Goal: Transaction & Acquisition: Purchase product/service

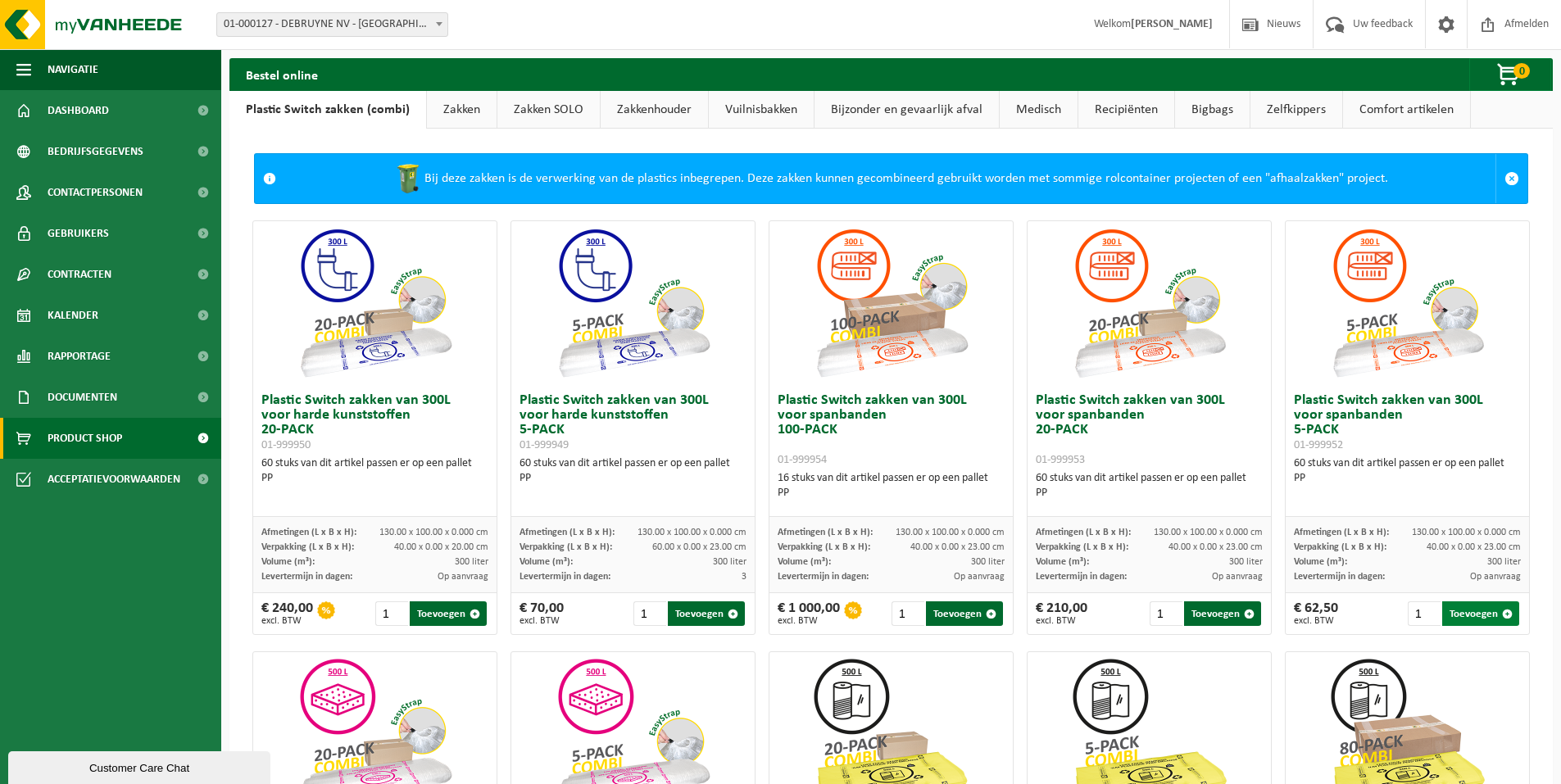
click at [1459, 611] on button "Toevoegen" at bounding box center [1481, 613] width 77 height 24
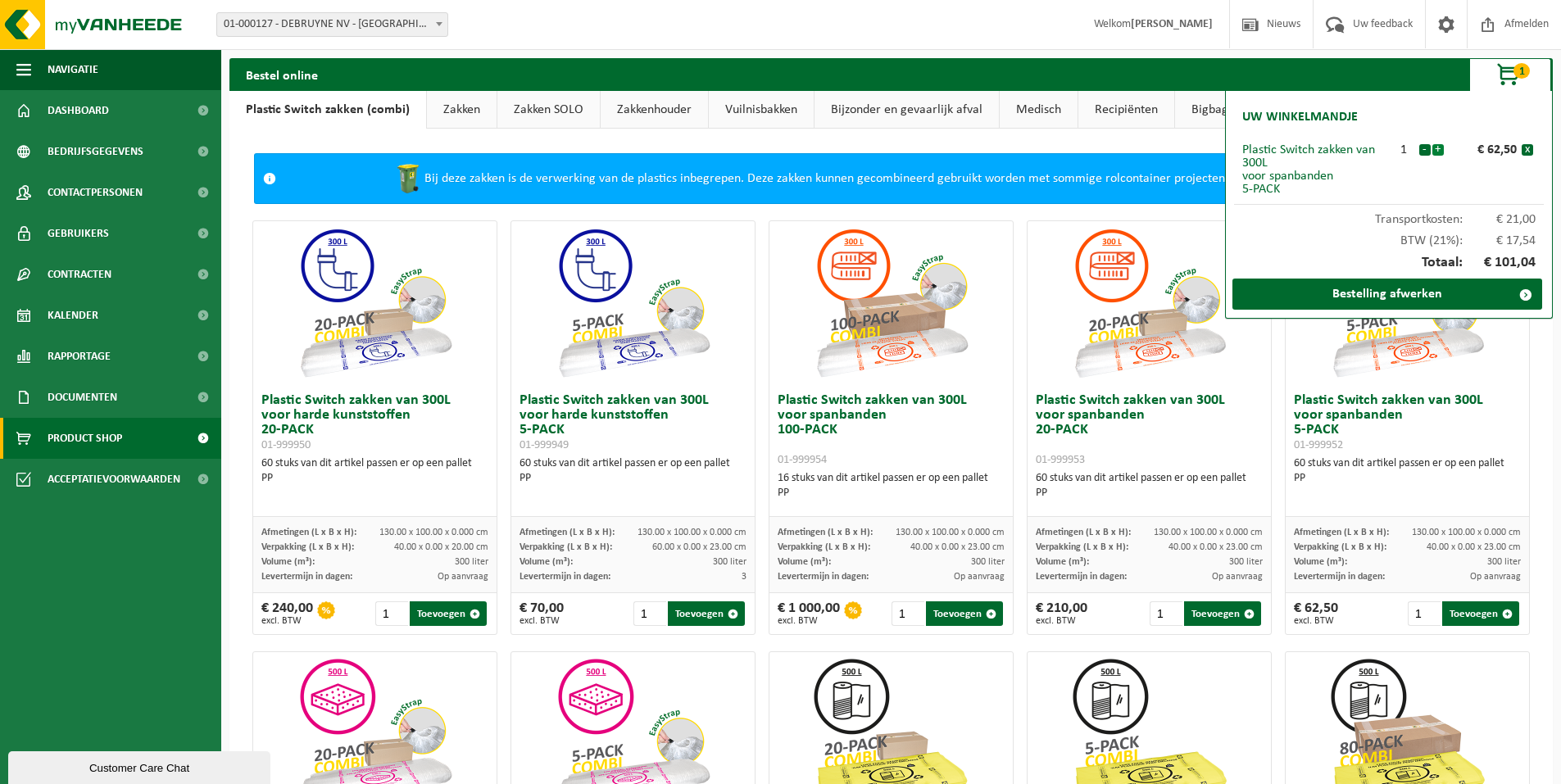
click at [1438, 152] on button "+" at bounding box center [1438, 150] width 12 height 12
click at [1421, 151] on button "-" at bounding box center [1425, 150] width 12 height 12
click at [1444, 149] on div "- +" at bounding box center [1433, 150] width 29 height 13
click at [1441, 149] on button "+" at bounding box center [1438, 150] width 12 height 12
click at [933, 28] on div "Vestiging: 01-000127 - DEBRUYNE NV - ARDOOIE 10-835811 - DEBRUYNE NV - ERQUELIN…" at bounding box center [780, 25] width 1561 height 50
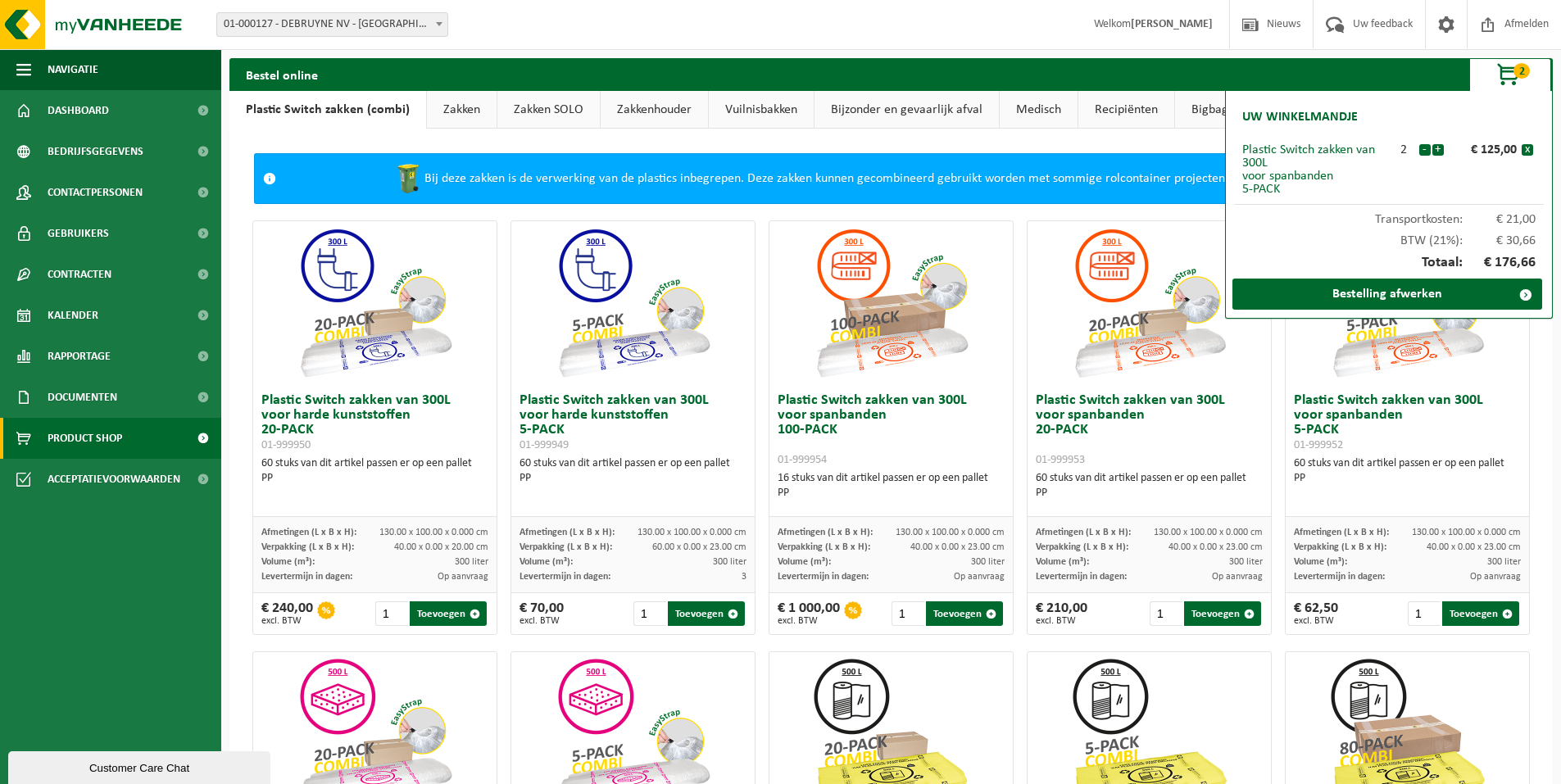
click at [937, 35] on div "Vestiging: 01-000127 - DEBRUYNE NV - ARDOOIE 10-835811 - DEBRUYNE NV - ERQUELIN…" at bounding box center [780, 25] width 1561 height 50
click at [1101, 183] on div "Bij deze zakken is de verwerking van de plastics inbegrepen. Deze zakken kunnen…" at bounding box center [889, 178] width 1211 height 49
click at [948, 188] on div "Bij deze zakken is de verwerking van de plastics inbegrepen. Deze zakken kunnen…" at bounding box center [889, 178] width 1211 height 49
click at [1455, 293] on link "Bestelling afwerken" at bounding box center [1388, 293] width 310 height 31
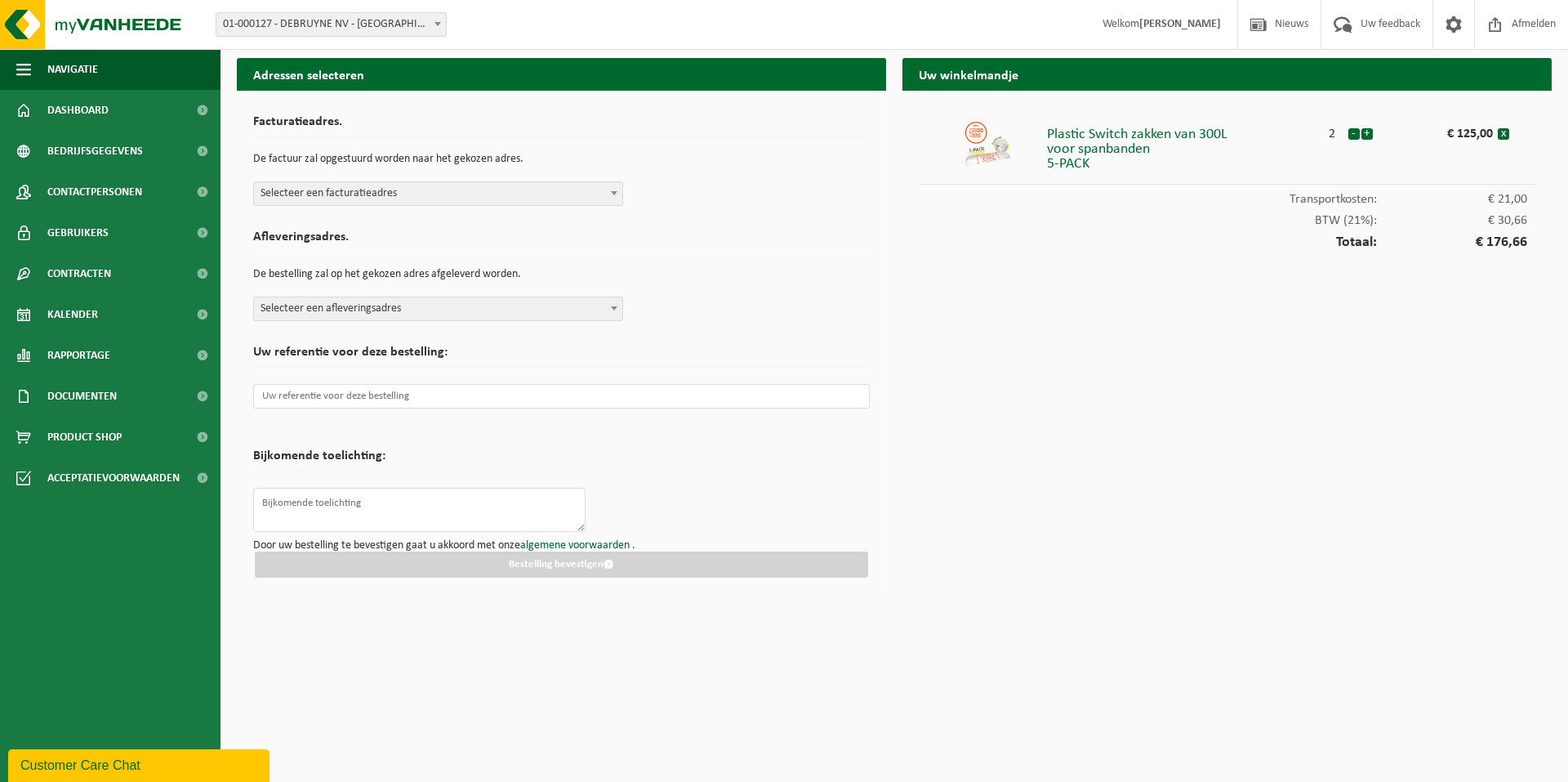
click at [797, 338] on div "Uw referentie voor deze bestelling:" at bounding box center [561, 381] width 617 height 88
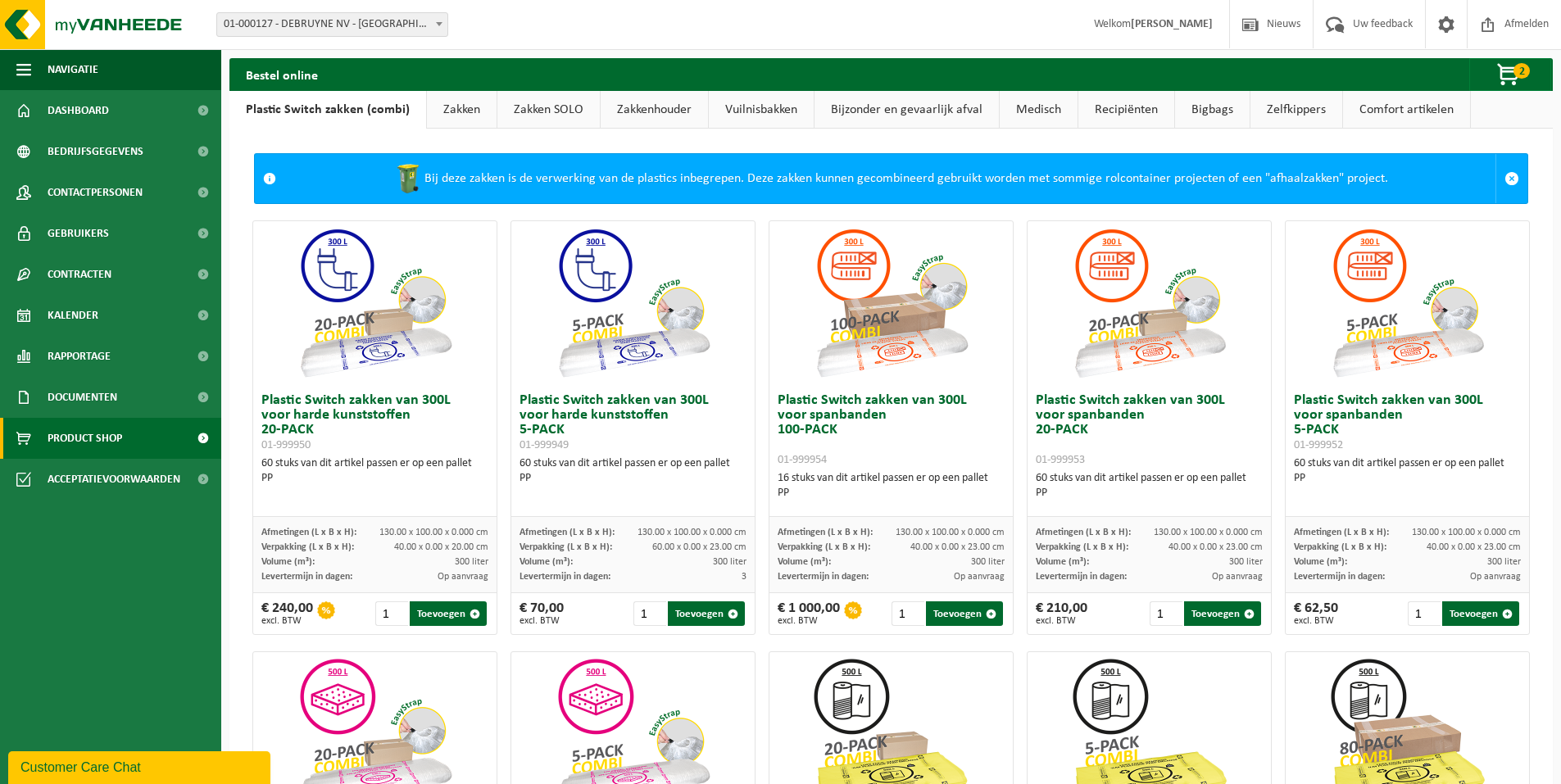
click at [1399, 116] on link "Comfort artikelen" at bounding box center [1407, 110] width 127 height 38
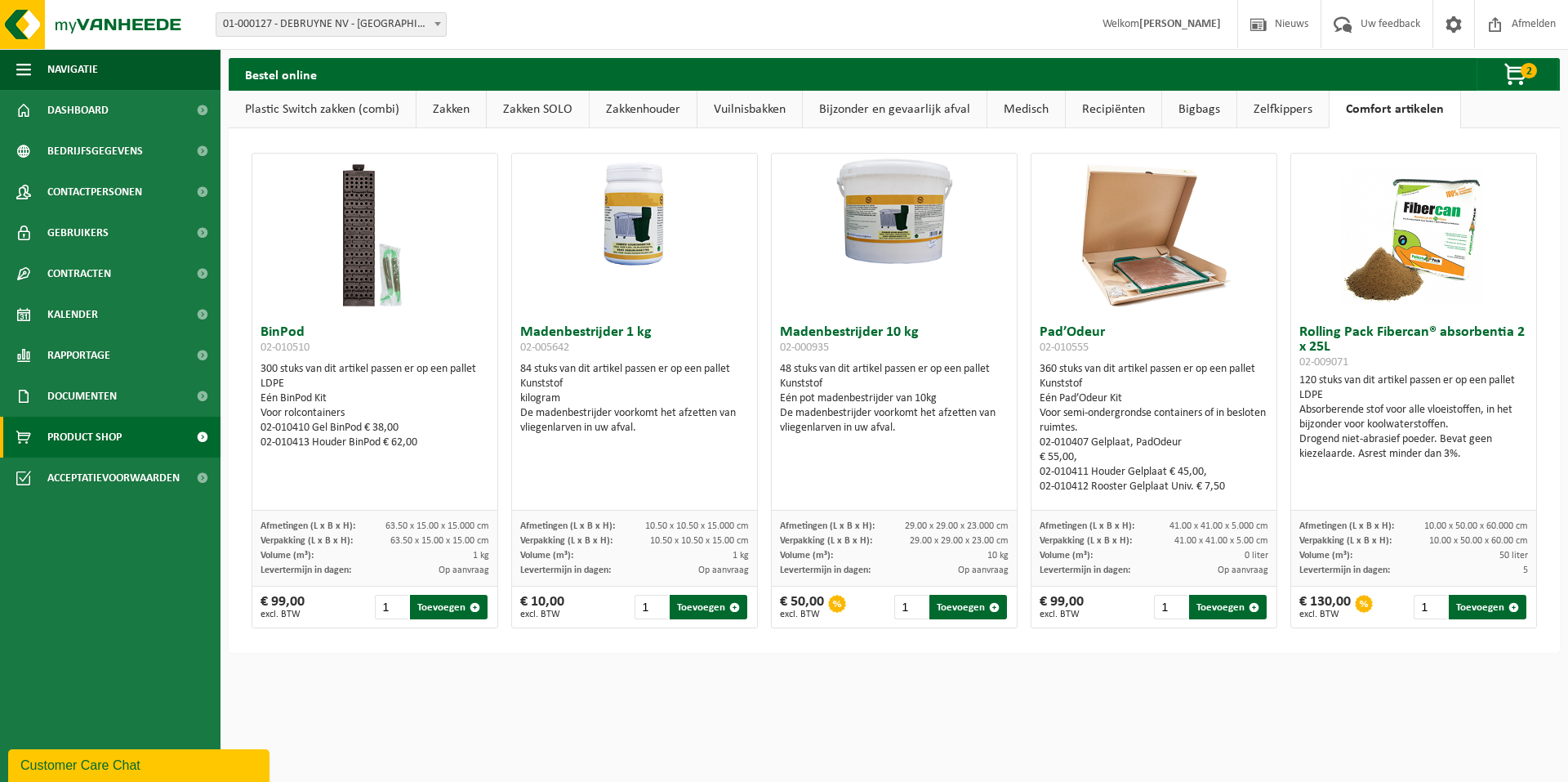
click at [337, 107] on link "Plastic Switch zakken (combi)" at bounding box center [322, 109] width 187 height 38
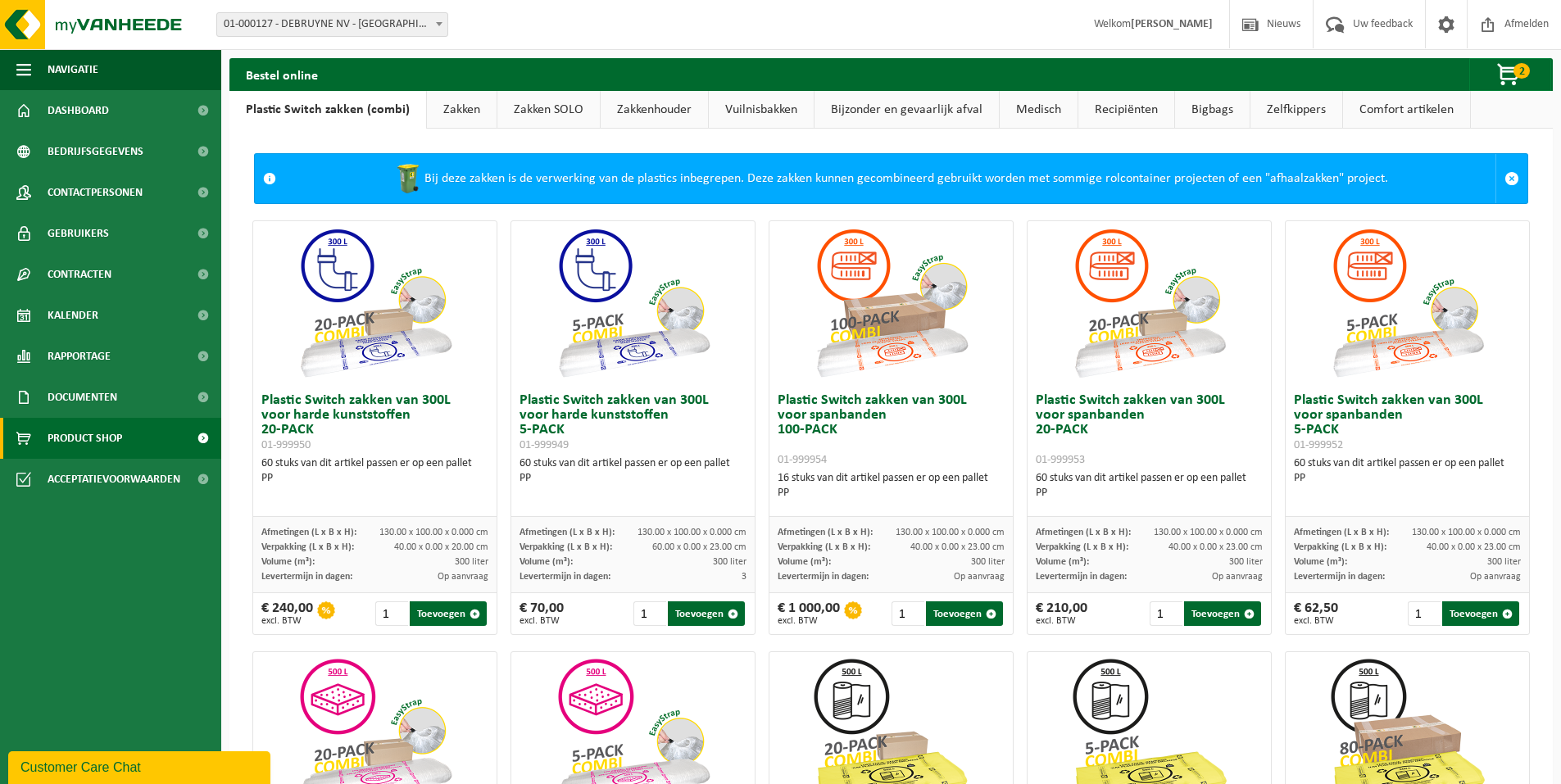
click at [458, 102] on link "Zakken" at bounding box center [461, 110] width 70 height 38
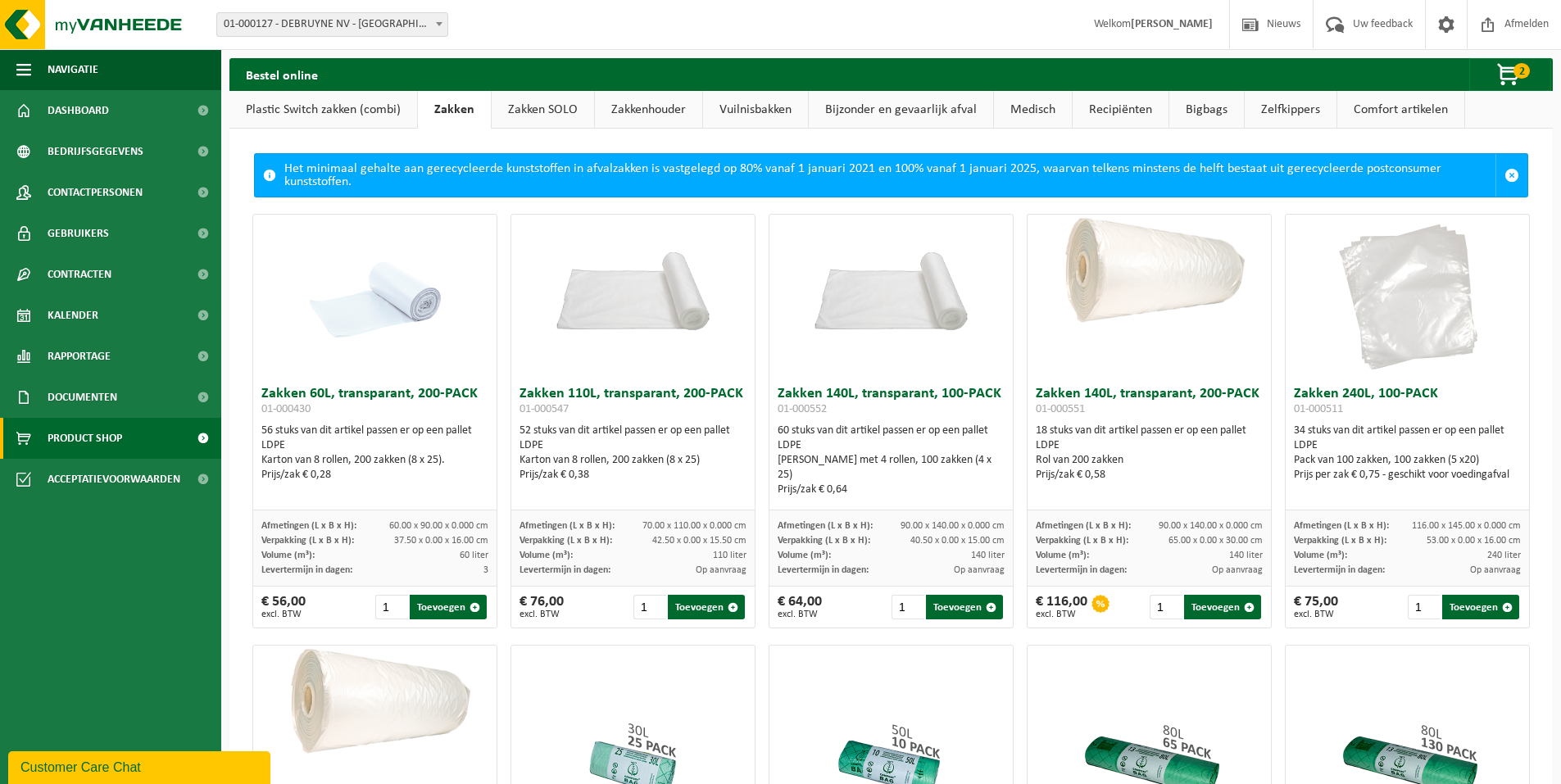
click at [543, 103] on link "Zakken SOLO" at bounding box center [543, 110] width 102 height 38
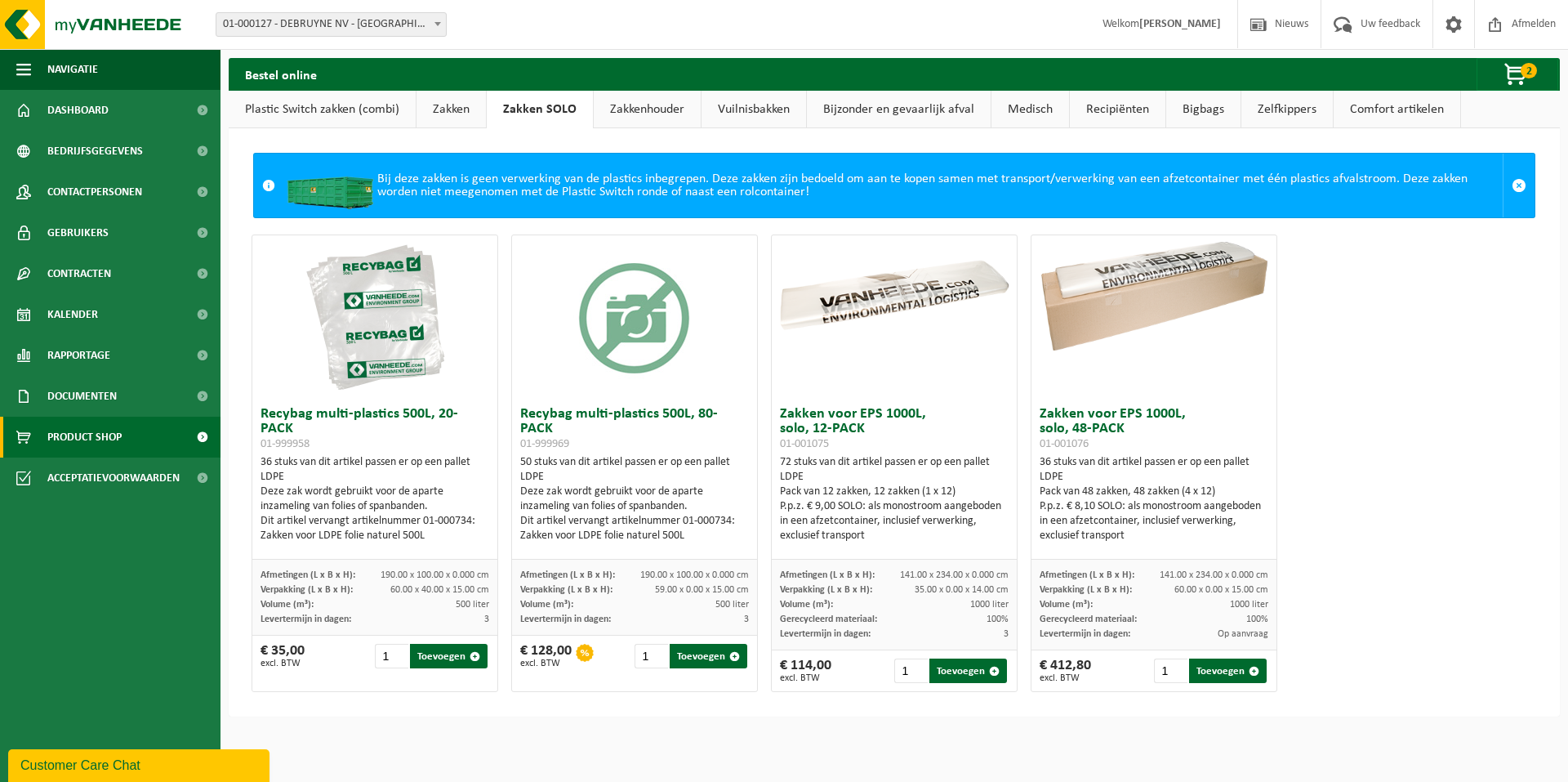
click at [646, 109] on link "Zakkenhouder" at bounding box center [647, 109] width 107 height 38
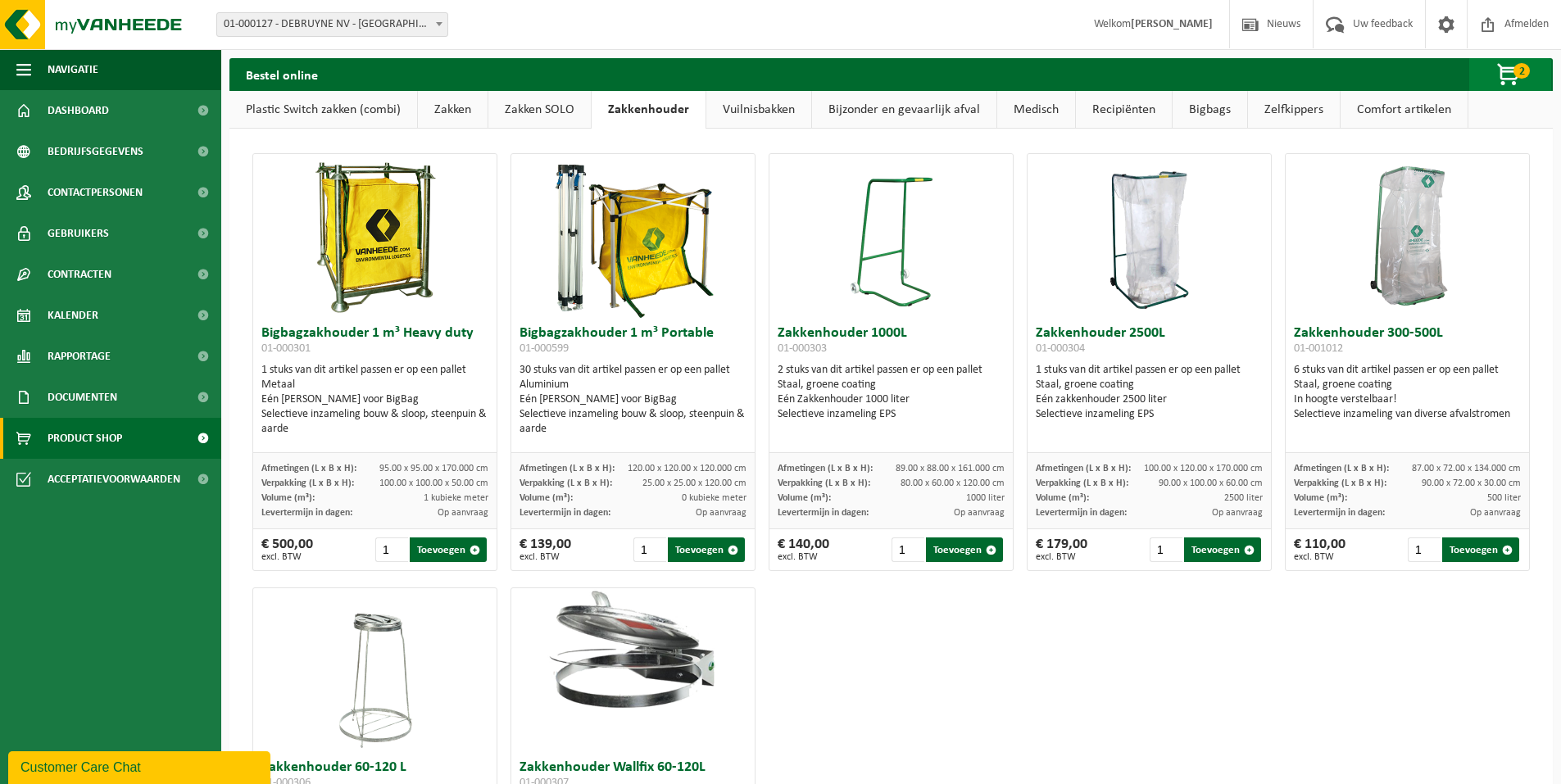
click at [1514, 71] on span "2" at bounding box center [1522, 70] width 17 height 16
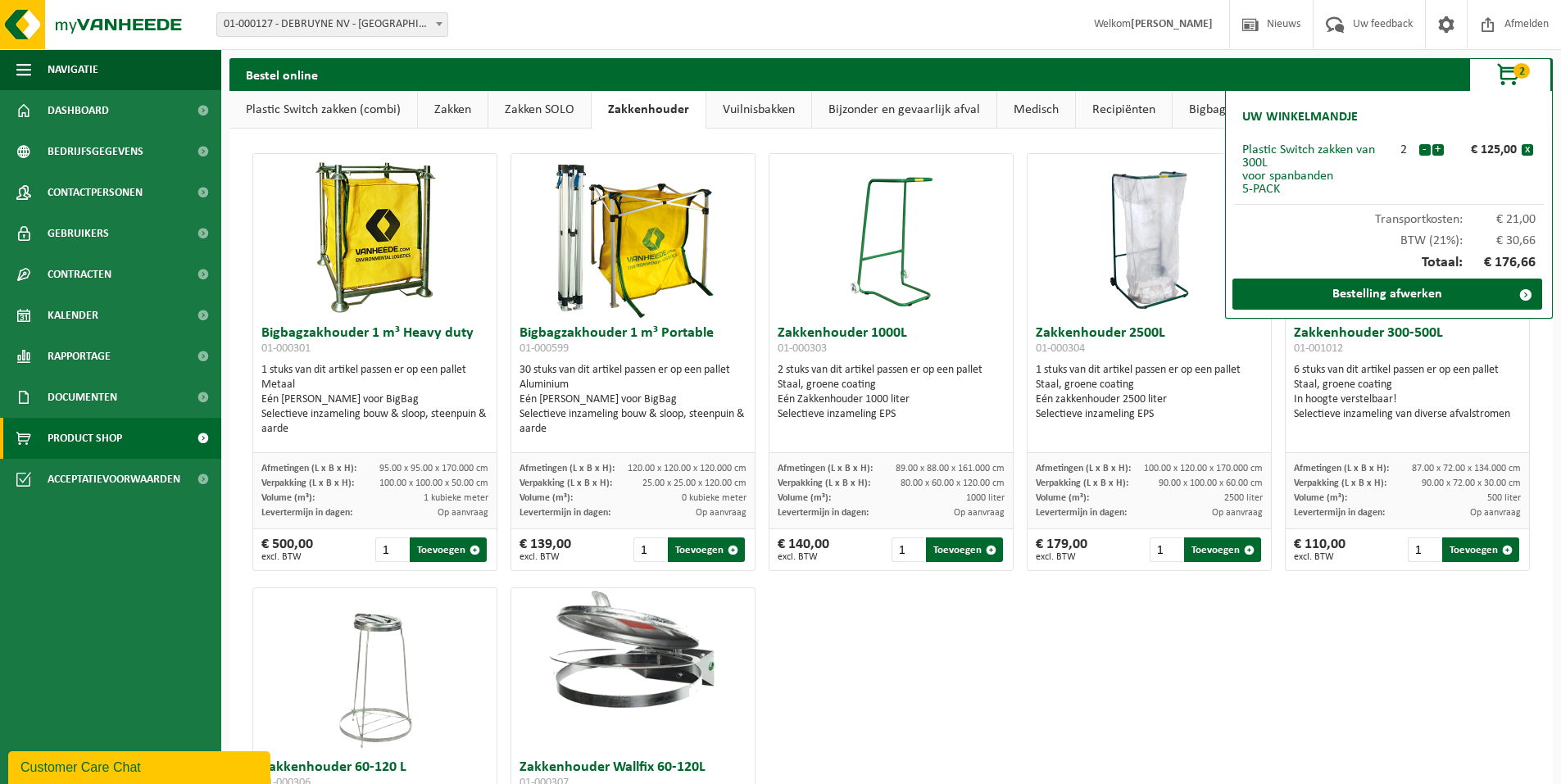
click at [1053, 720] on div "Bigbagzakhouder 1 m³ Heavy duty 01-000301 1 stuks van dit artikel passen er op …" at bounding box center [891, 579] width 1290 height 868
click at [1359, 77] on div "Bestel online 2 Uw winkelmandje Plastic Switch zakken van 300L voor spanbanden …" at bounding box center [891, 74] width 1323 height 33
click at [1433, 293] on link "Bestelling afwerken" at bounding box center [1388, 293] width 310 height 31
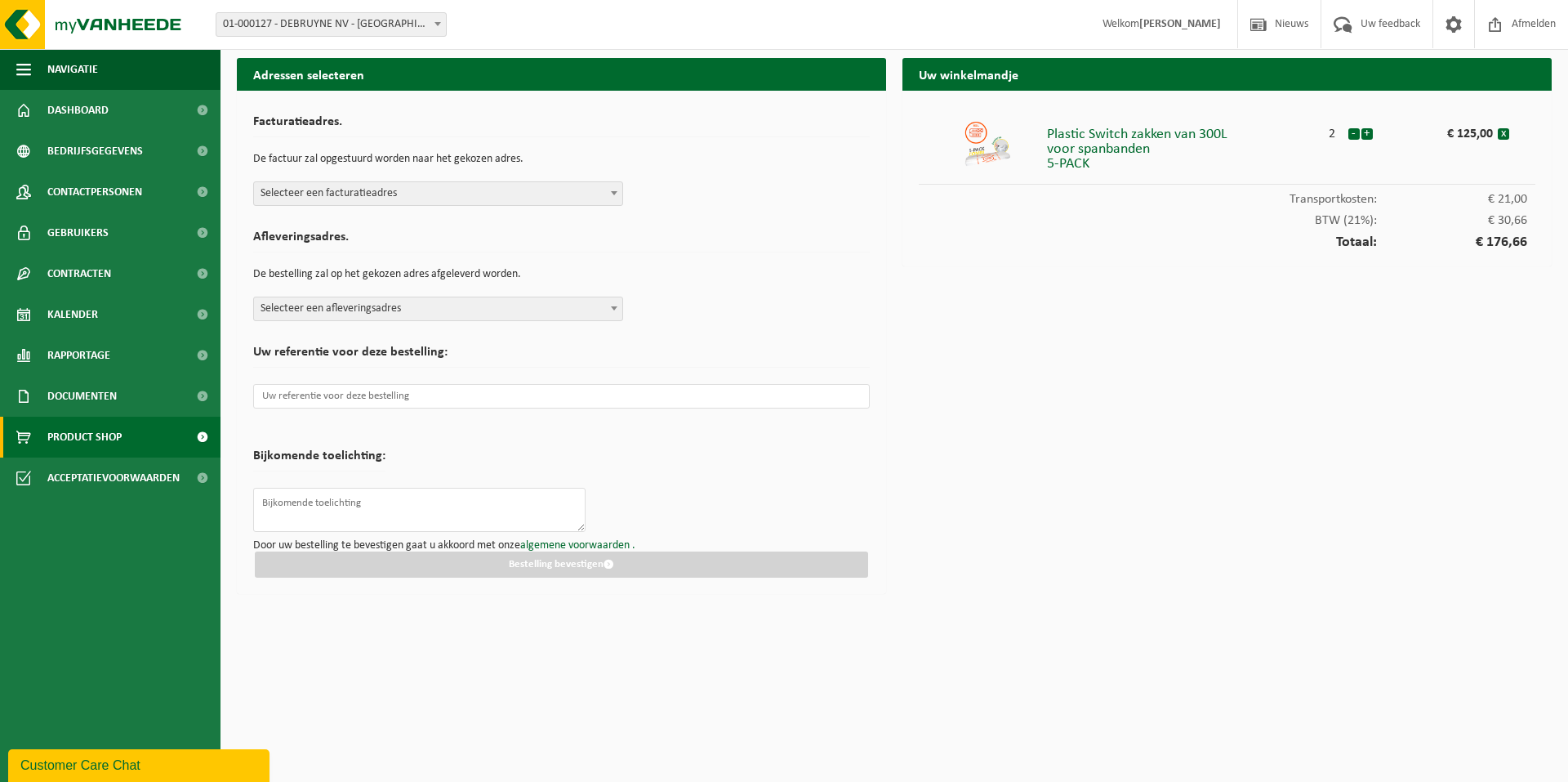
click at [114, 439] on span "Product Shop" at bounding box center [84, 437] width 74 height 41
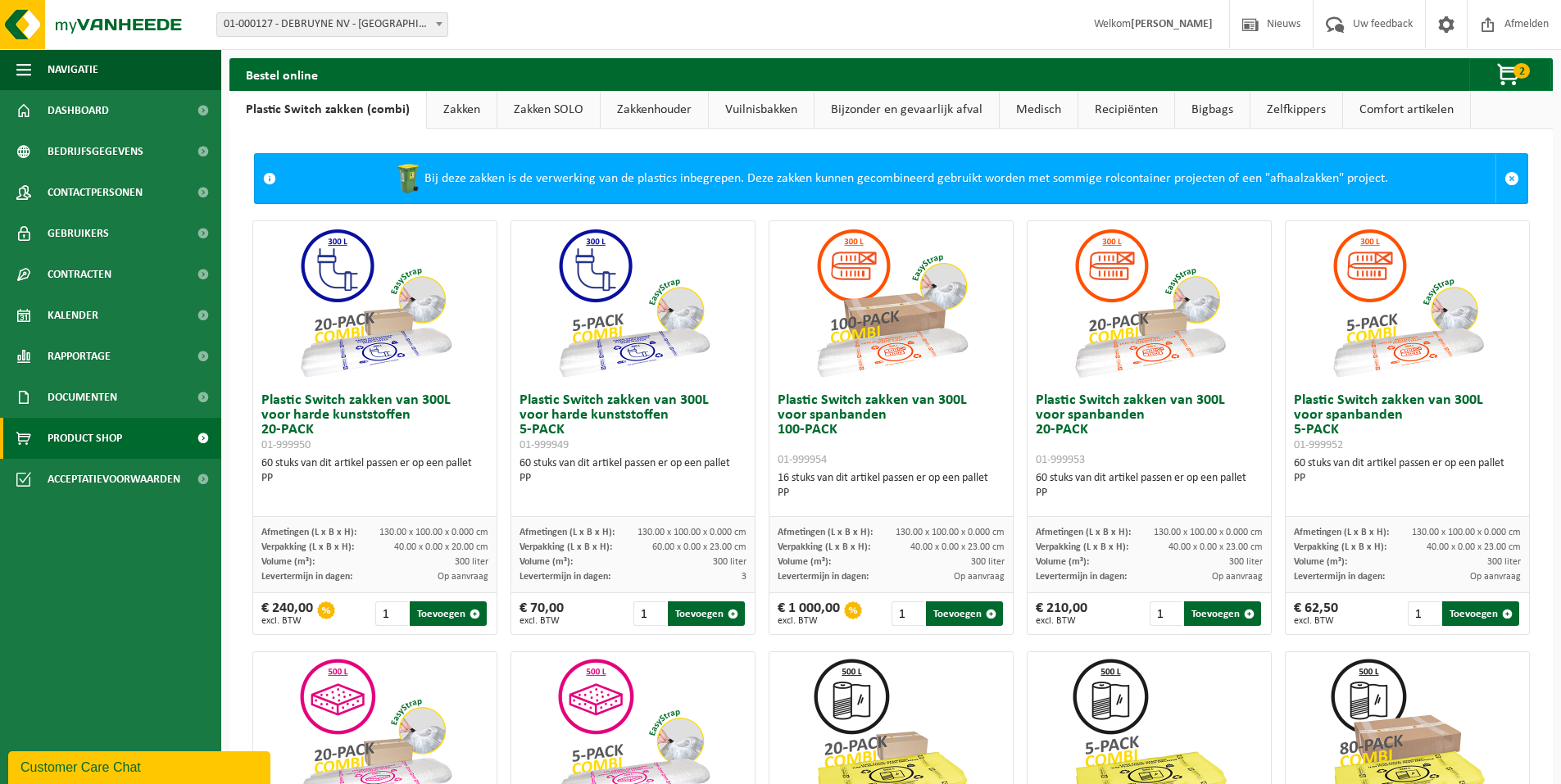
click at [648, 116] on link "Zakkenhouder" at bounding box center [654, 110] width 107 height 38
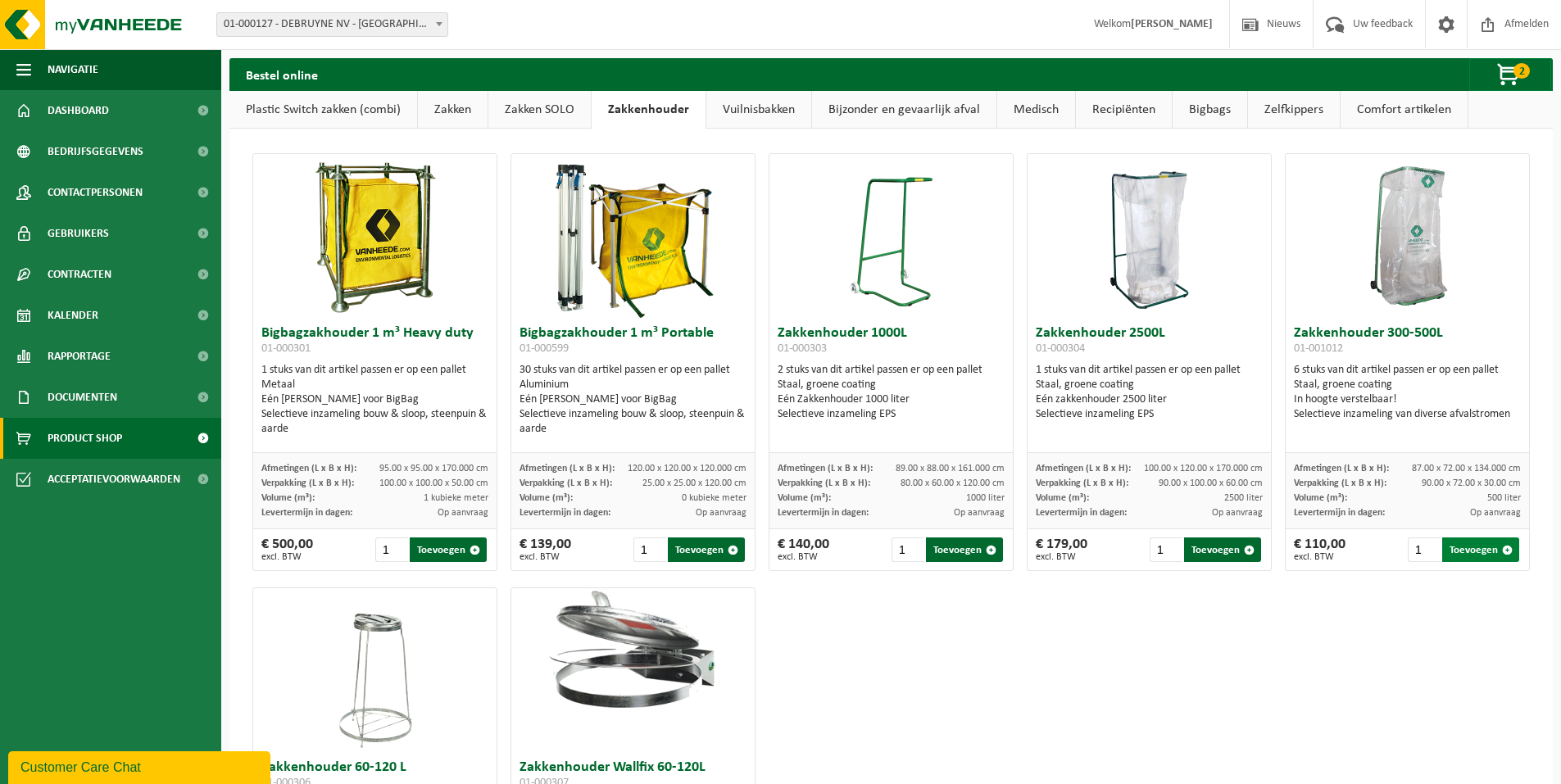
click at [1460, 549] on button "Toevoegen" at bounding box center [1481, 549] width 77 height 24
click at [748, 109] on link "Vuilnisbakken" at bounding box center [758, 110] width 105 height 38
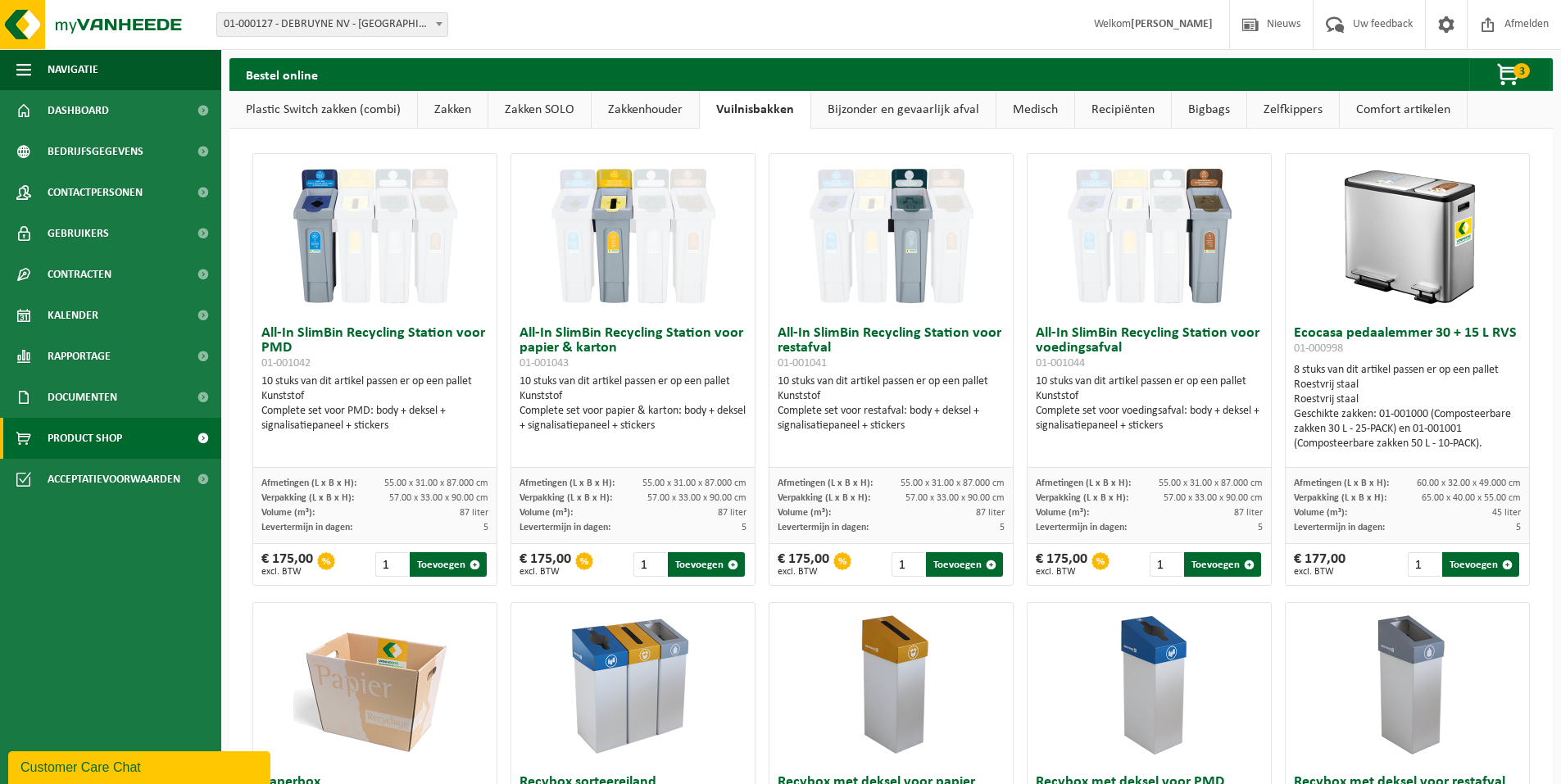
click at [1405, 256] on img at bounding box center [1408, 236] width 164 height 164
click at [1511, 73] on span "button" at bounding box center [1509, 75] width 82 height 33
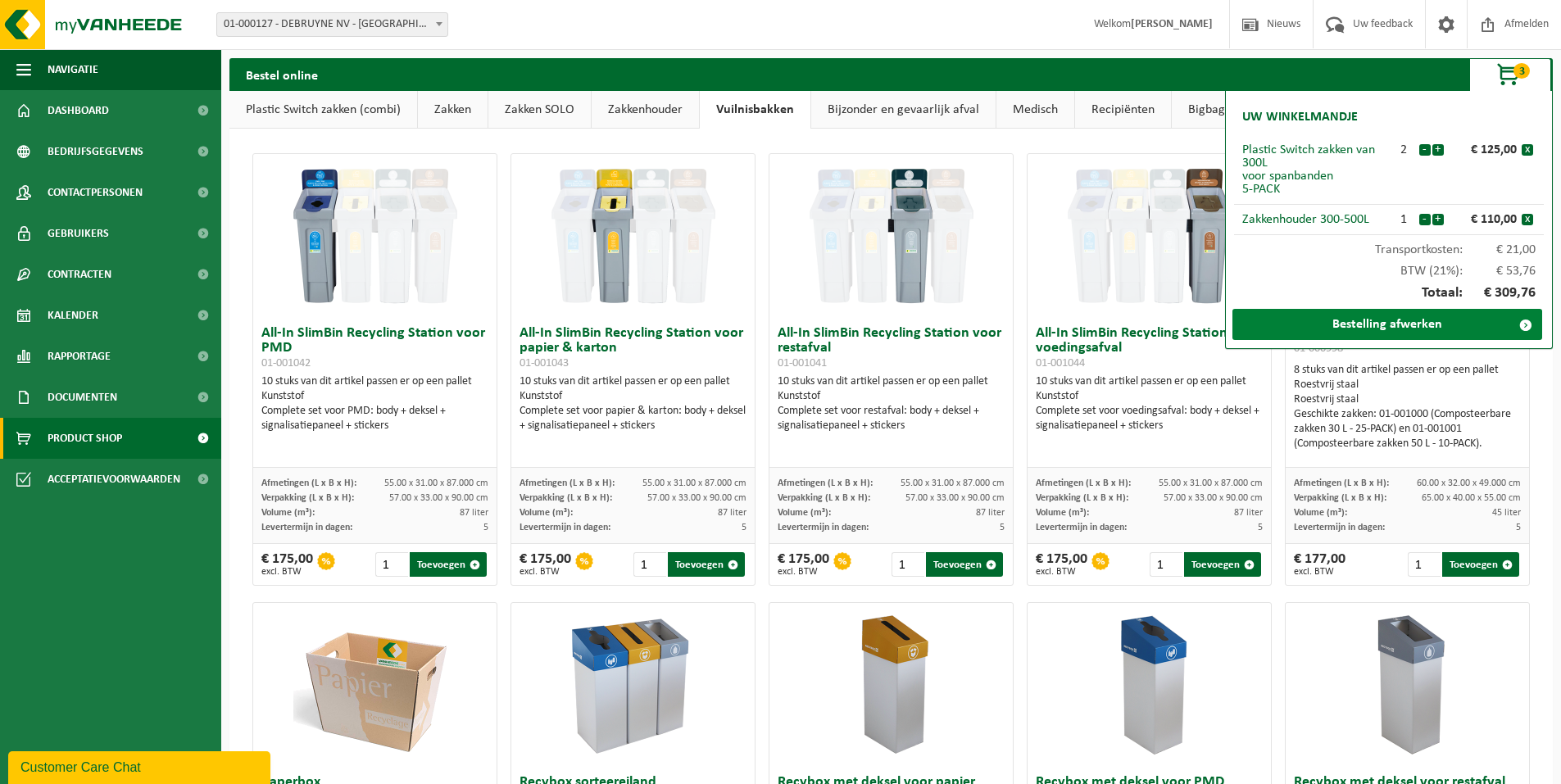
click at [1393, 327] on link "Bestelling afwerken" at bounding box center [1388, 324] width 310 height 31
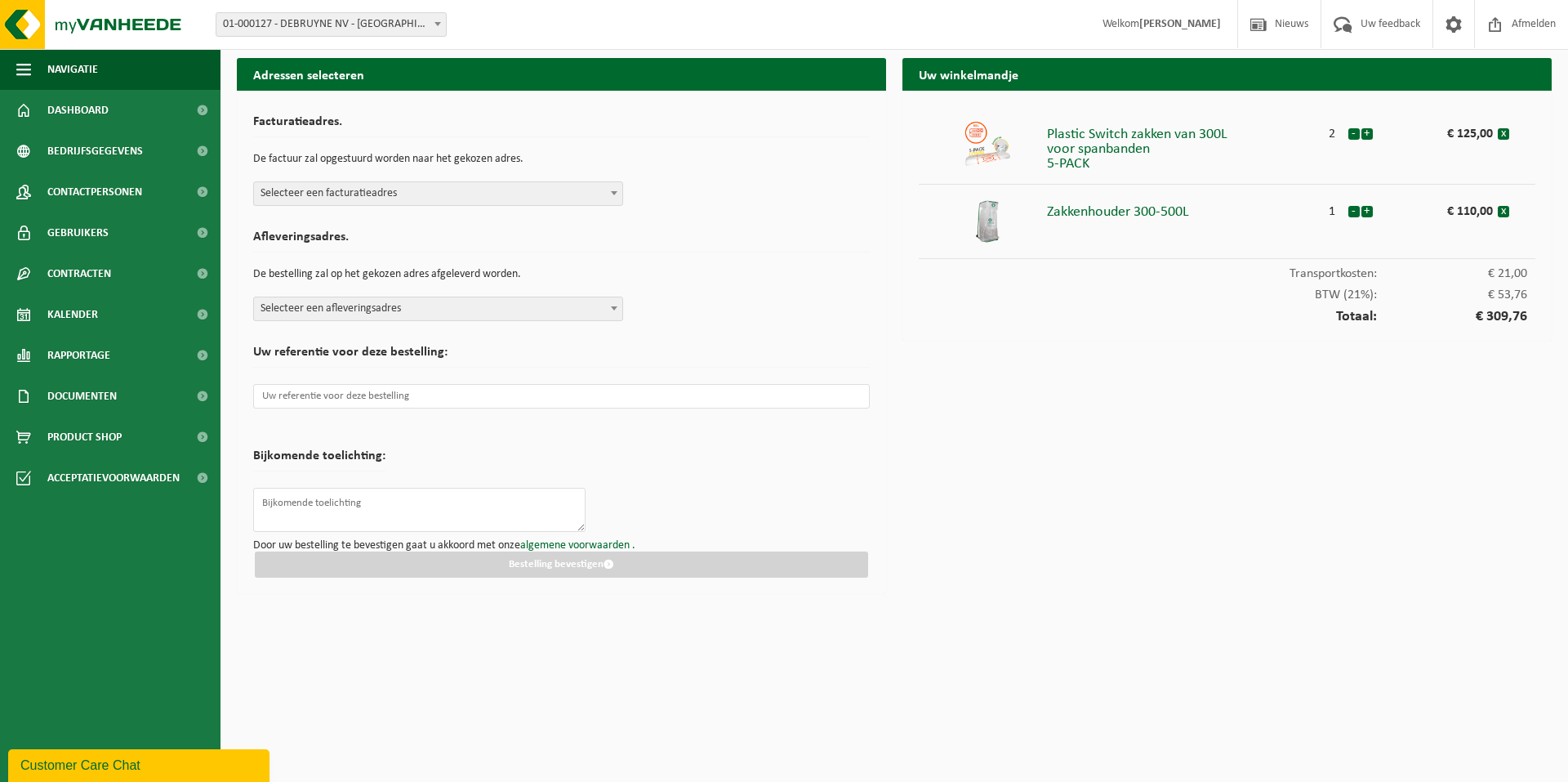
click at [613, 196] on span at bounding box center [615, 192] width 17 height 21
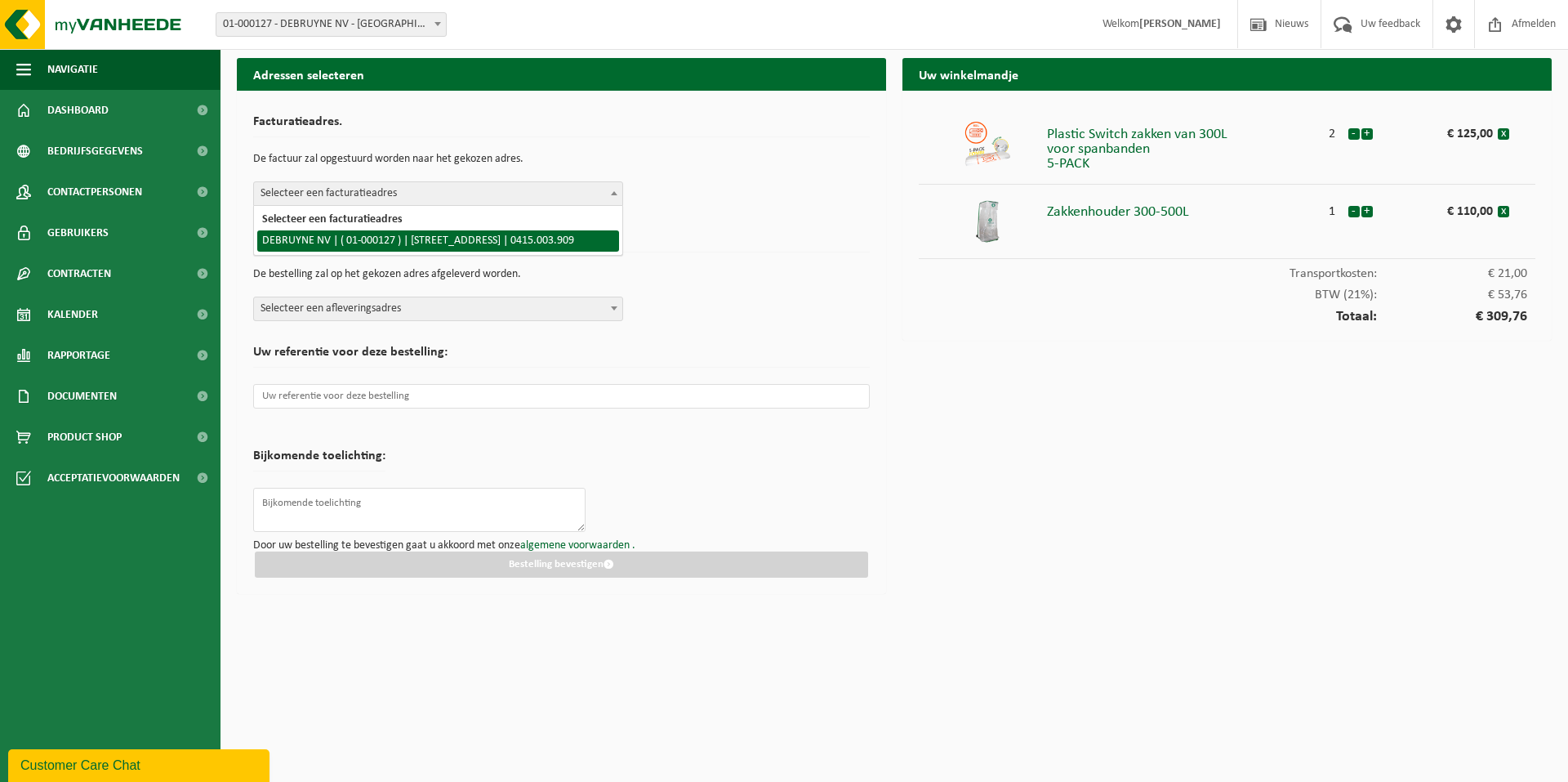
select select "9655"
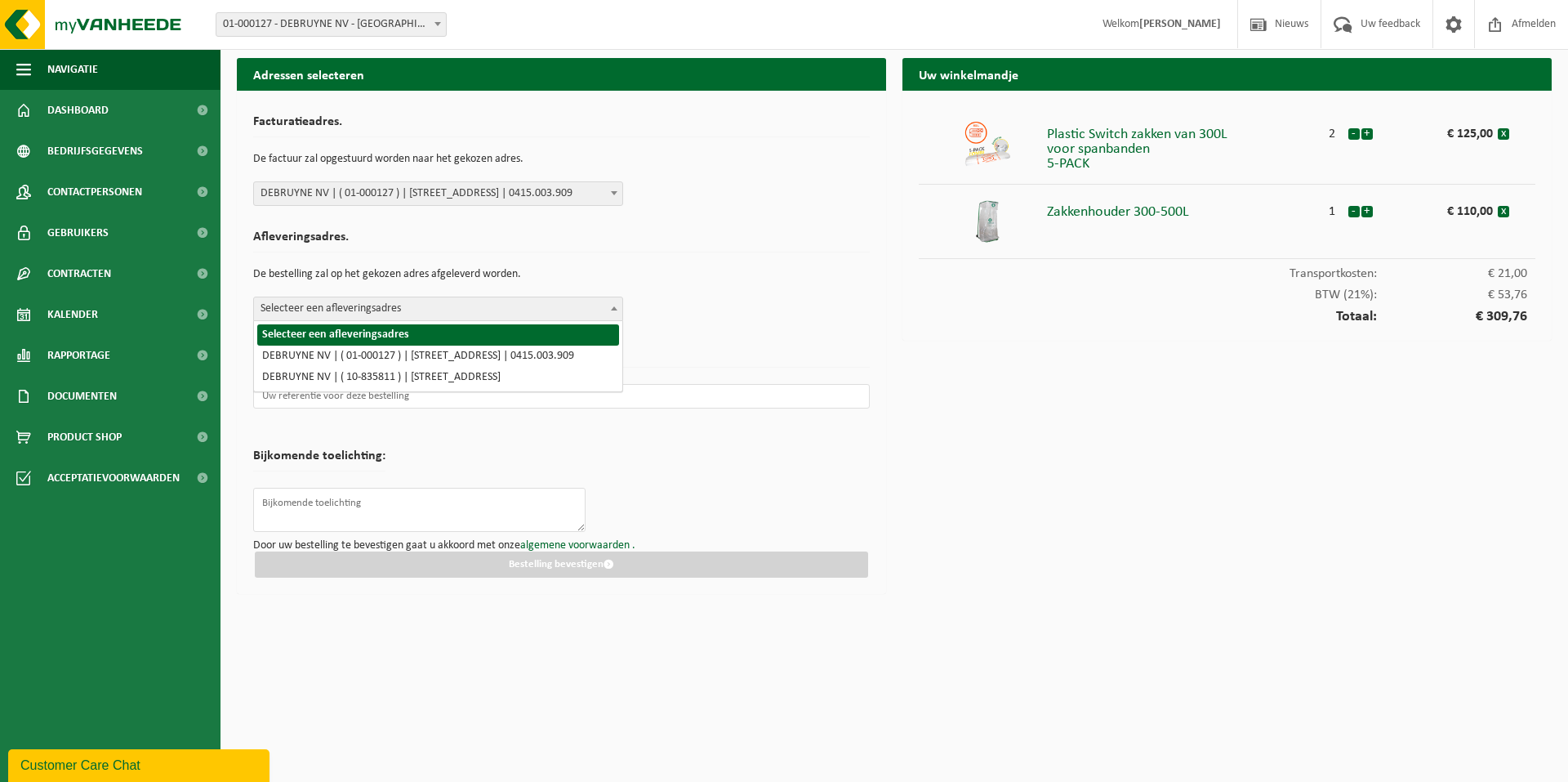
click at [621, 307] on span at bounding box center [615, 307] width 17 height 21
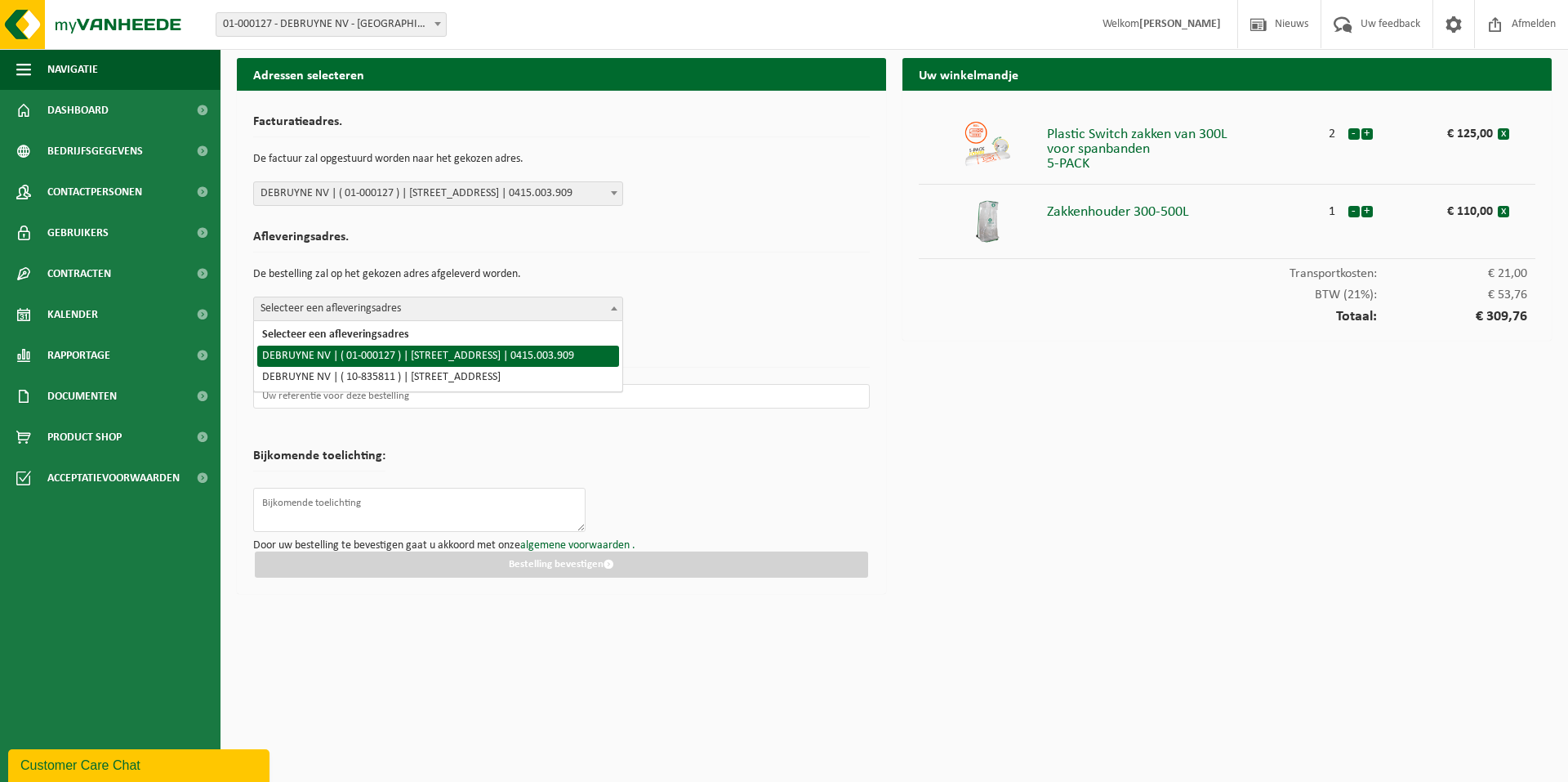
select select "9655"
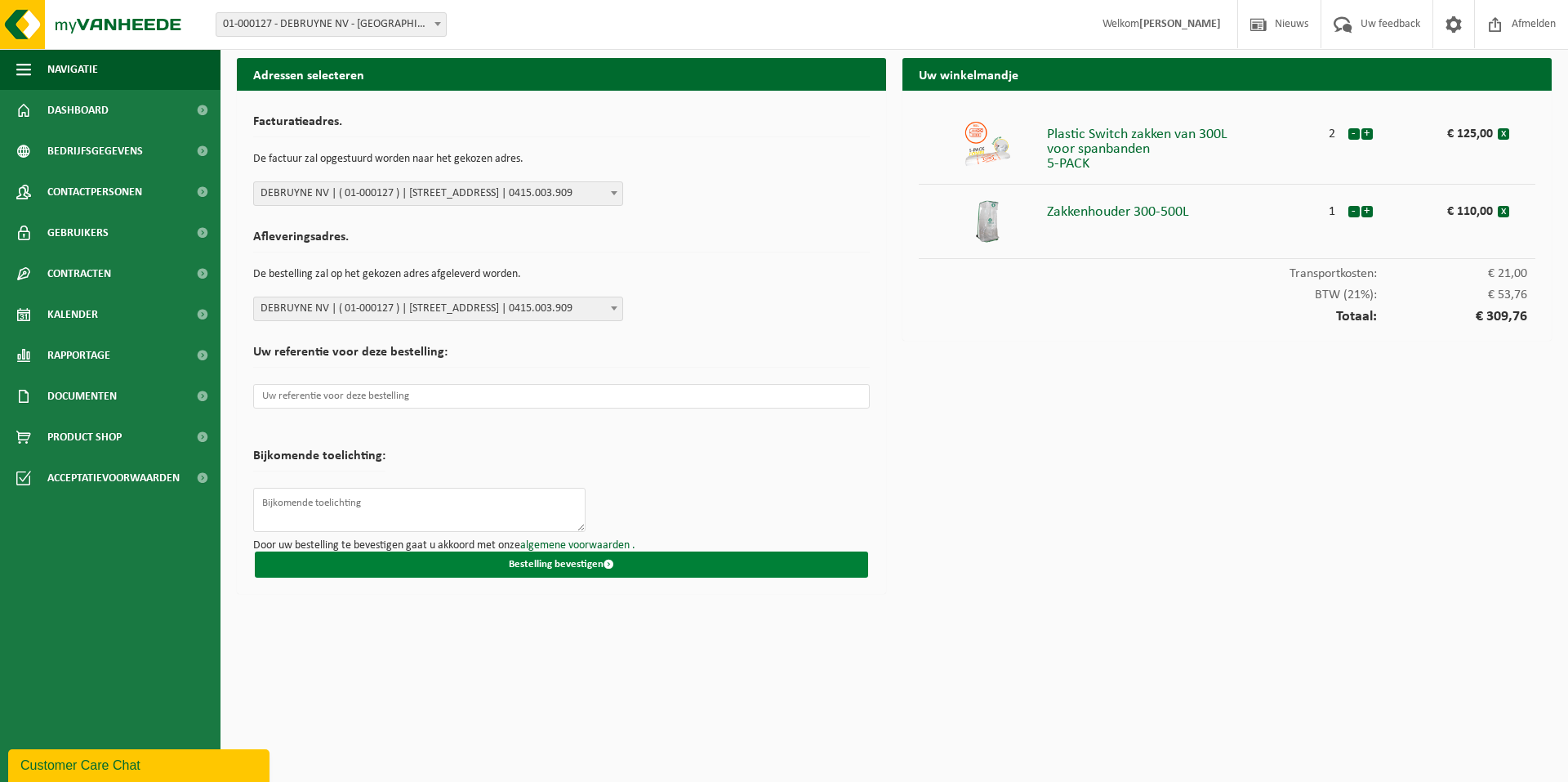
click at [582, 566] on button "Bestelling bevestigen" at bounding box center [561, 564] width 613 height 26
